Goal: Task Accomplishment & Management: Complete application form

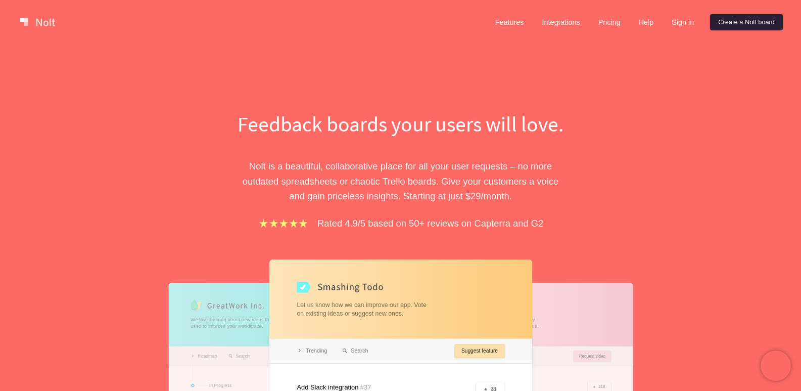
click at [758, 20] on link "Create a Nolt board" at bounding box center [746, 22] width 73 height 16
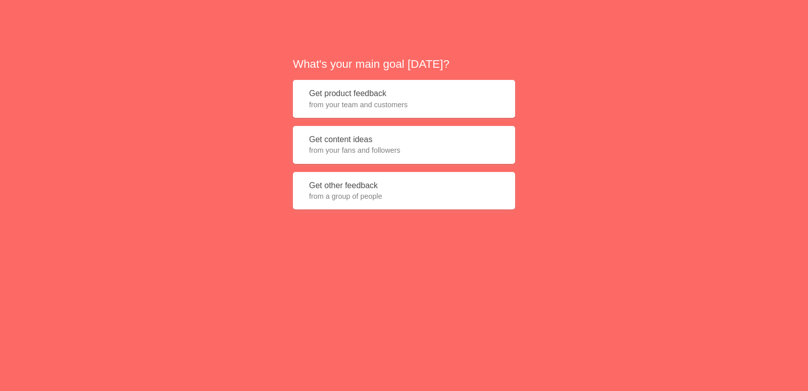
click at [389, 111] on button "Get product feedback from your team and customers" at bounding box center [404, 99] width 222 height 38
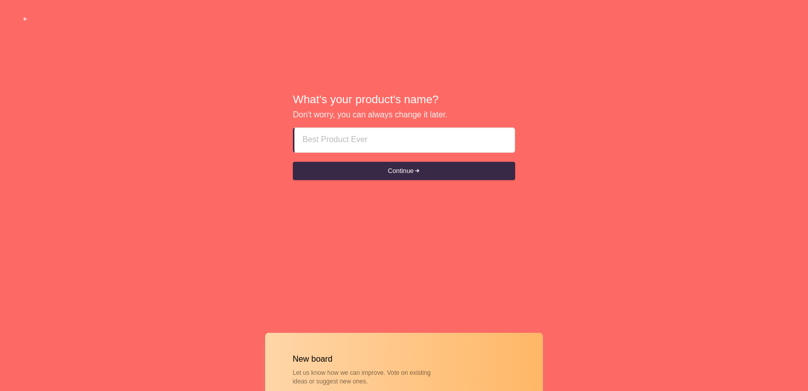
click at [390, 141] on input at bounding box center [405, 140] width 204 height 24
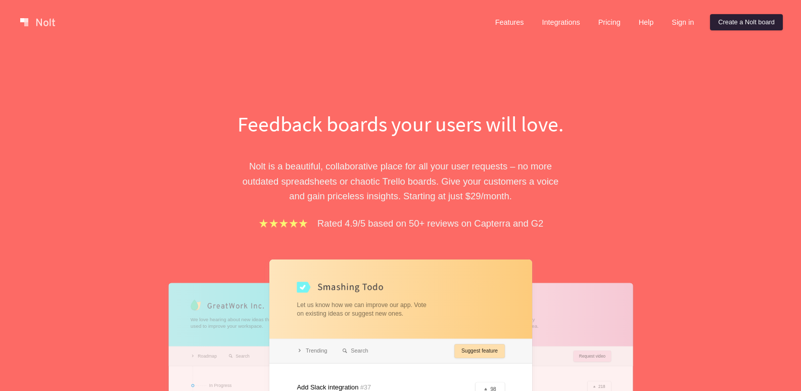
click at [720, 20] on link "Create a Nolt board" at bounding box center [746, 22] width 73 height 16
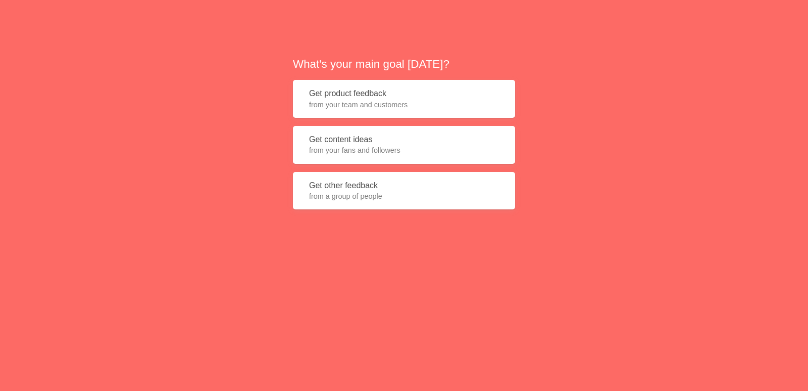
click at [362, 106] on span "from your team and customers" at bounding box center [404, 105] width 190 height 10
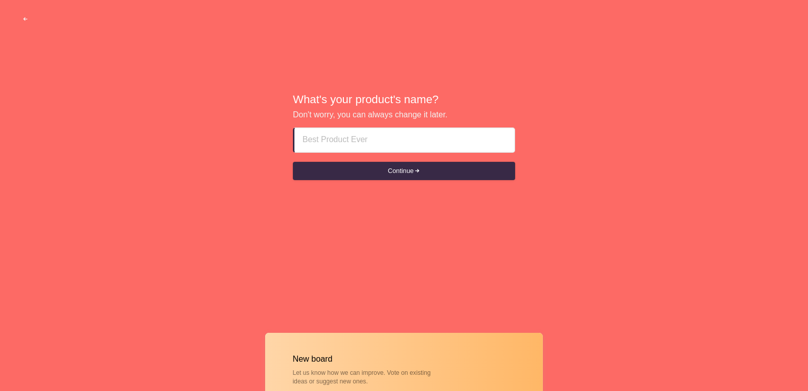
click at [367, 136] on input at bounding box center [405, 140] width 204 height 24
drag, startPoint x: 22, startPoint y: 15, endPoint x: 168, endPoint y: 111, distance: 175.0
click at [126, 0] on div "What's your product's name? Don't worry, you can always change it later. Contin…" at bounding box center [404, 0] width 808 height 0
click at [396, 179] on button "Continue" at bounding box center [404, 171] width 222 height 18
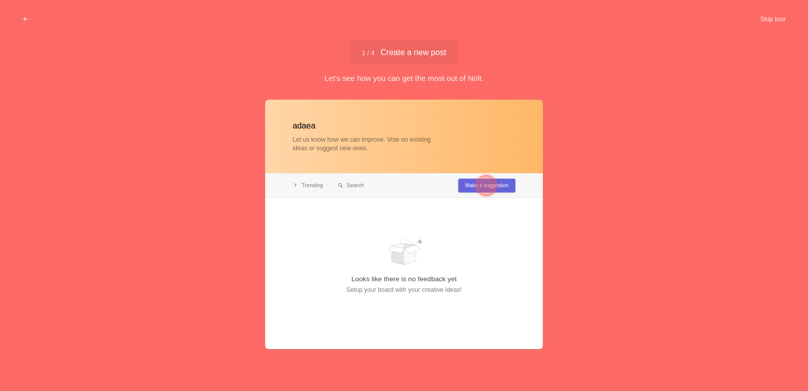
type input "adaea"
click at [396, 188] on div at bounding box center [404, 224] width 278 height 249
click at [484, 181] on div at bounding box center [487, 185] width 20 height 20
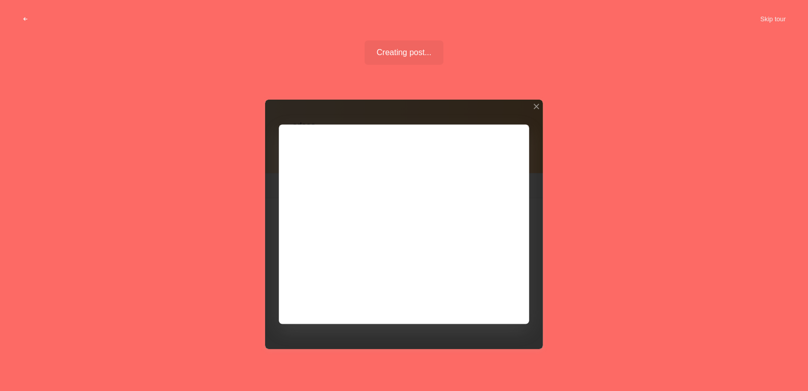
click at [331, 188] on div at bounding box center [404, 224] width 278 height 249
click at [494, 304] on div at bounding box center [404, 224] width 278 height 249
click at [492, 299] on div at bounding box center [404, 224] width 278 height 249
click at [492, 298] on div at bounding box center [404, 224] width 278 height 249
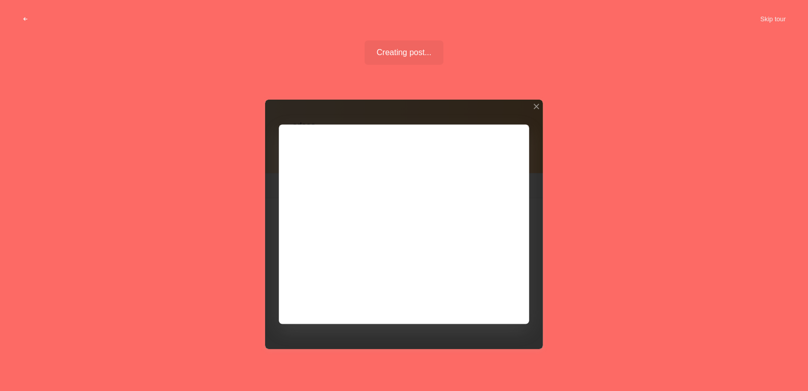
click at [492, 298] on div at bounding box center [404, 224] width 278 height 249
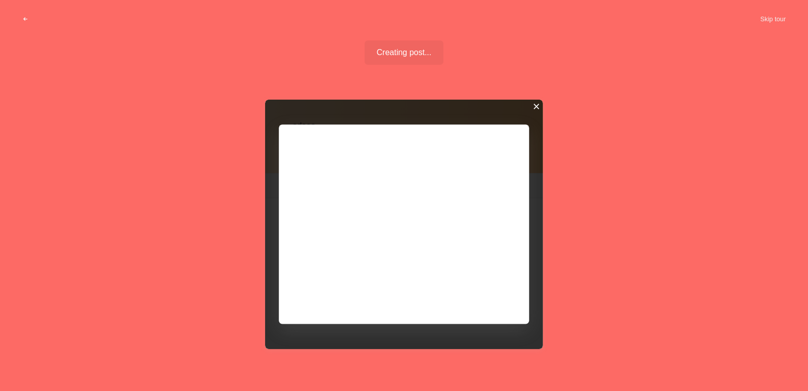
click at [535, 105] on div at bounding box center [536, 106] width 7 height 7
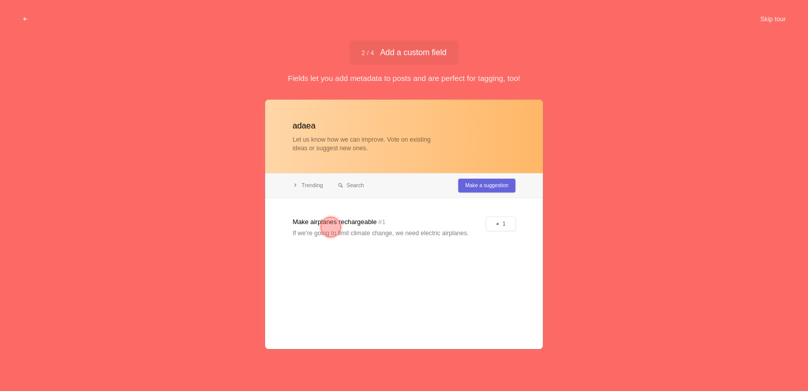
click at [344, 224] on div at bounding box center [331, 227] width 36 height 36
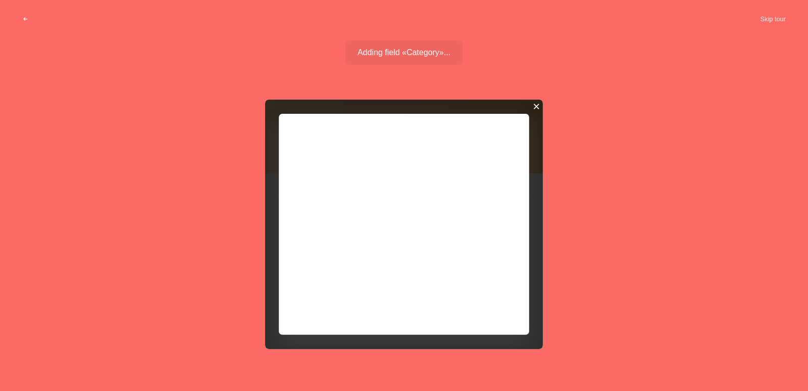
click at [533, 107] on div at bounding box center [536, 106] width 7 height 7
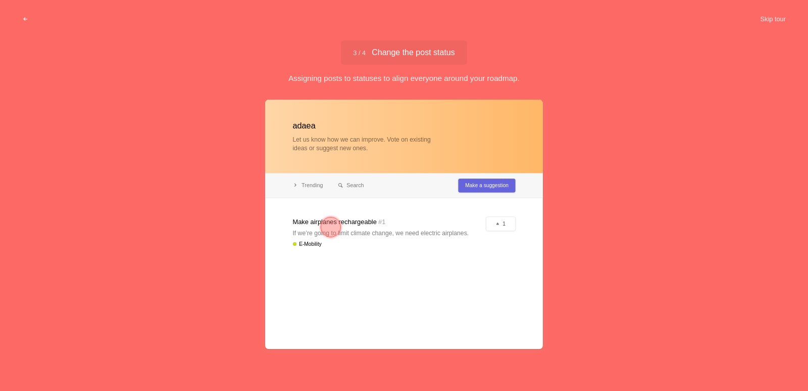
click at [369, 234] on div at bounding box center [404, 224] width 278 height 249
